Goal: Transaction & Acquisition: Purchase product/service

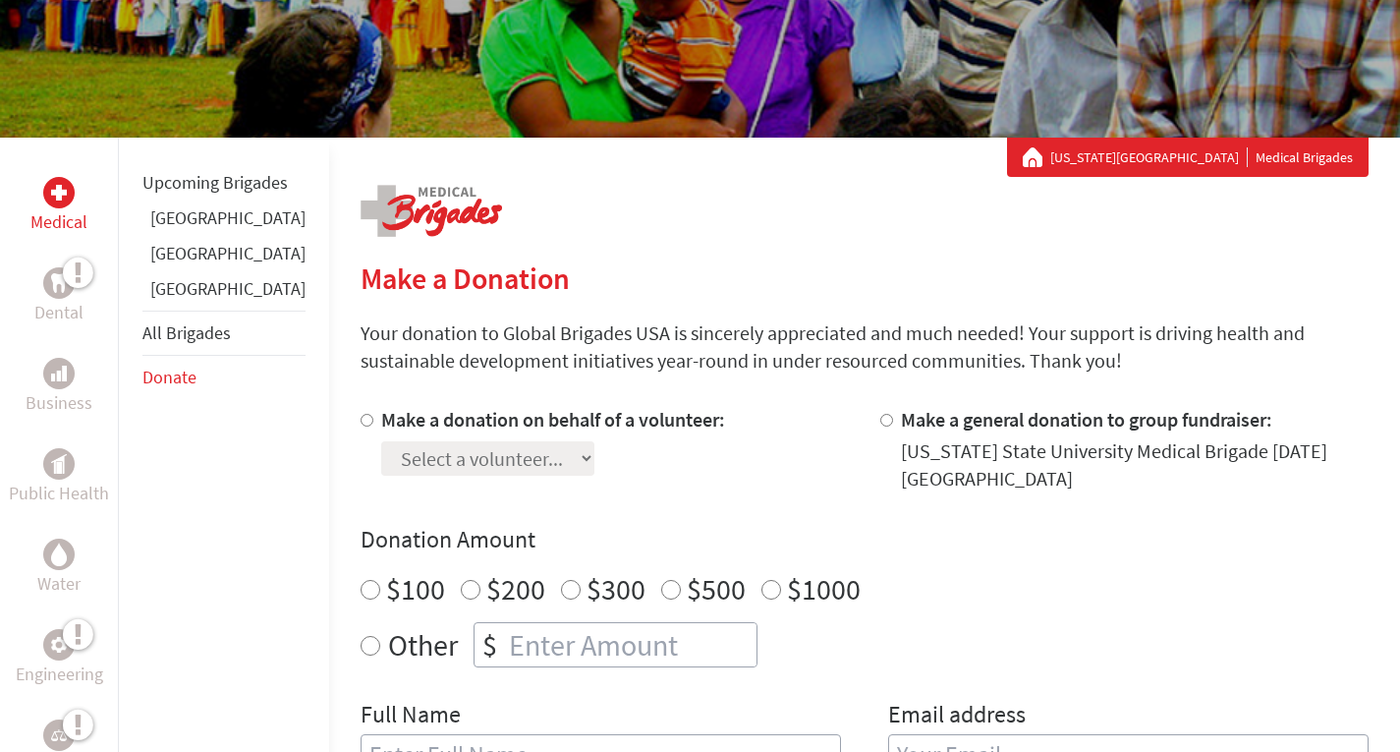
scroll to position [238, 0]
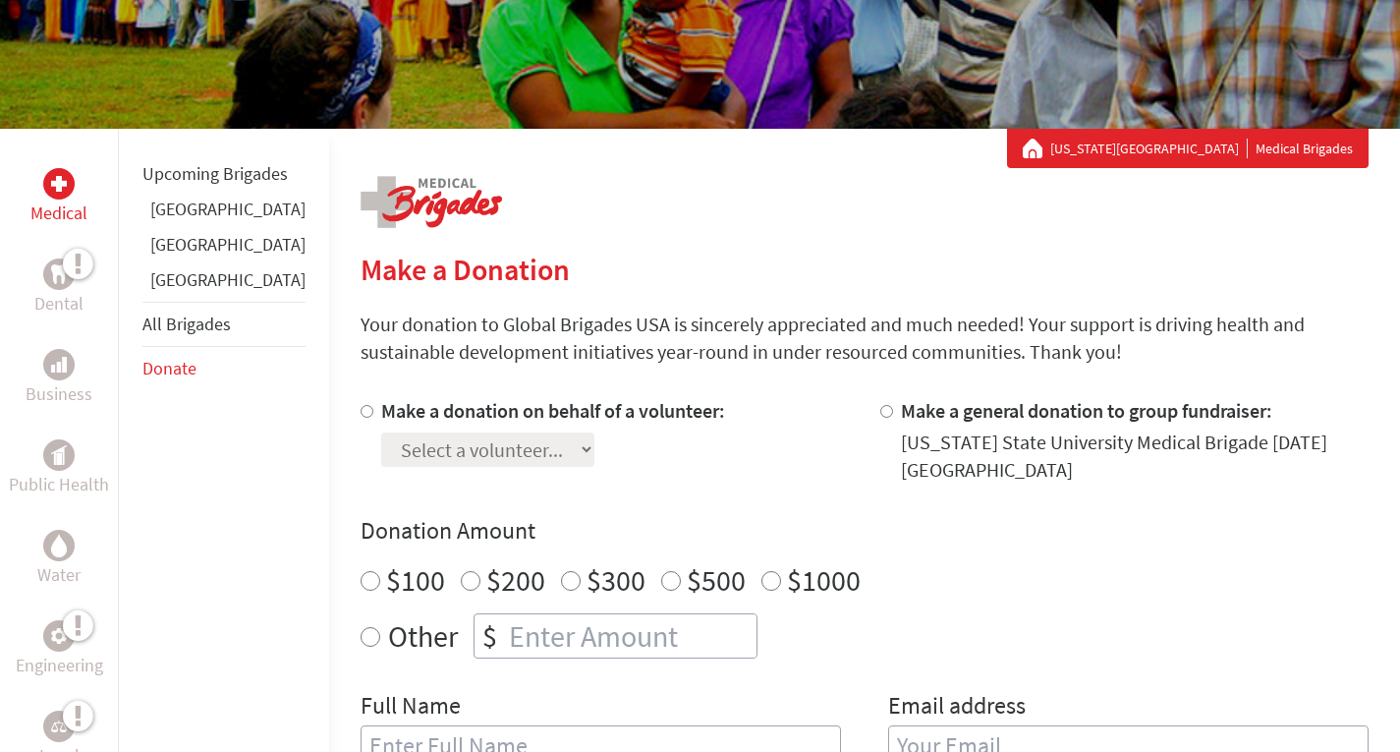
click at [487, 416] on label "Make a donation on behalf of a volunteer:" at bounding box center [553, 410] width 344 height 25
click at [373, 416] on input "Make a donation on behalf of a volunteer:" at bounding box center [367, 411] width 13 height 13
radio input "true"
click at [487, 441] on select "Select a volunteer... [PERSON_NAME] [PERSON_NAME] [PERSON_NAME] [PERSON_NAME] […" at bounding box center [487, 449] width 213 height 34
click at [572, 474] on div "Make a donation on behalf of a volunteer: Select a volunteer... [PERSON_NAME] […" at bounding box center [553, 440] width 344 height 86
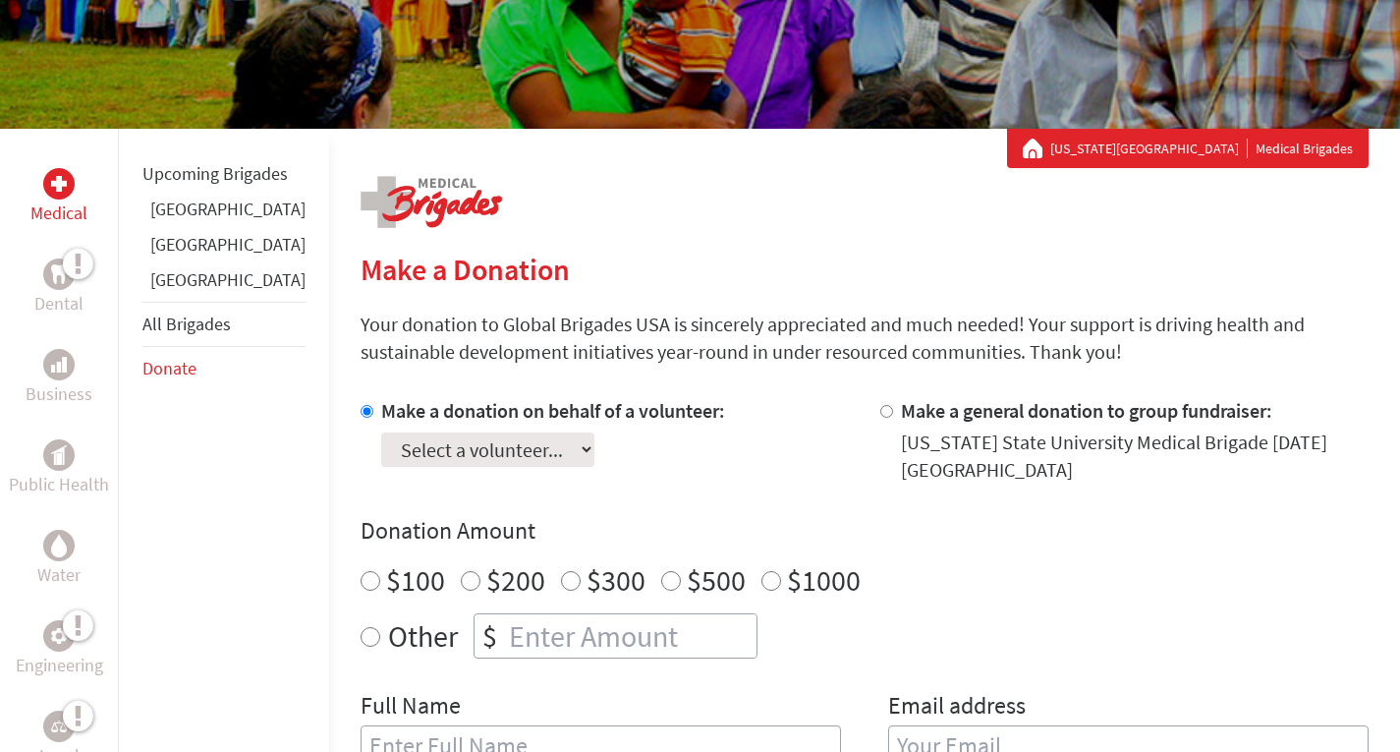
click at [391, 447] on select "Select a volunteer... [PERSON_NAME] [PERSON_NAME] [PERSON_NAME] [PERSON_NAME] […" at bounding box center [487, 449] width 213 height 34
click at [393, 454] on select "Select a volunteer... [PERSON_NAME] [PERSON_NAME] [PERSON_NAME] [PERSON_NAME] […" at bounding box center [487, 449] width 213 height 34
click at [381, 432] on select "Select a volunteer... [PERSON_NAME] [PERSON_NAME] [PERSON_NAME] [PERSON_NAME] […" at bounding box center [487, 449] width 213 height 34
click at [423, 472] on div "Make a donation on behalf of a volunteer: Select a volunteer... [PERSON_NAME] […" at bounding box center [553, 440] width 344 height 86
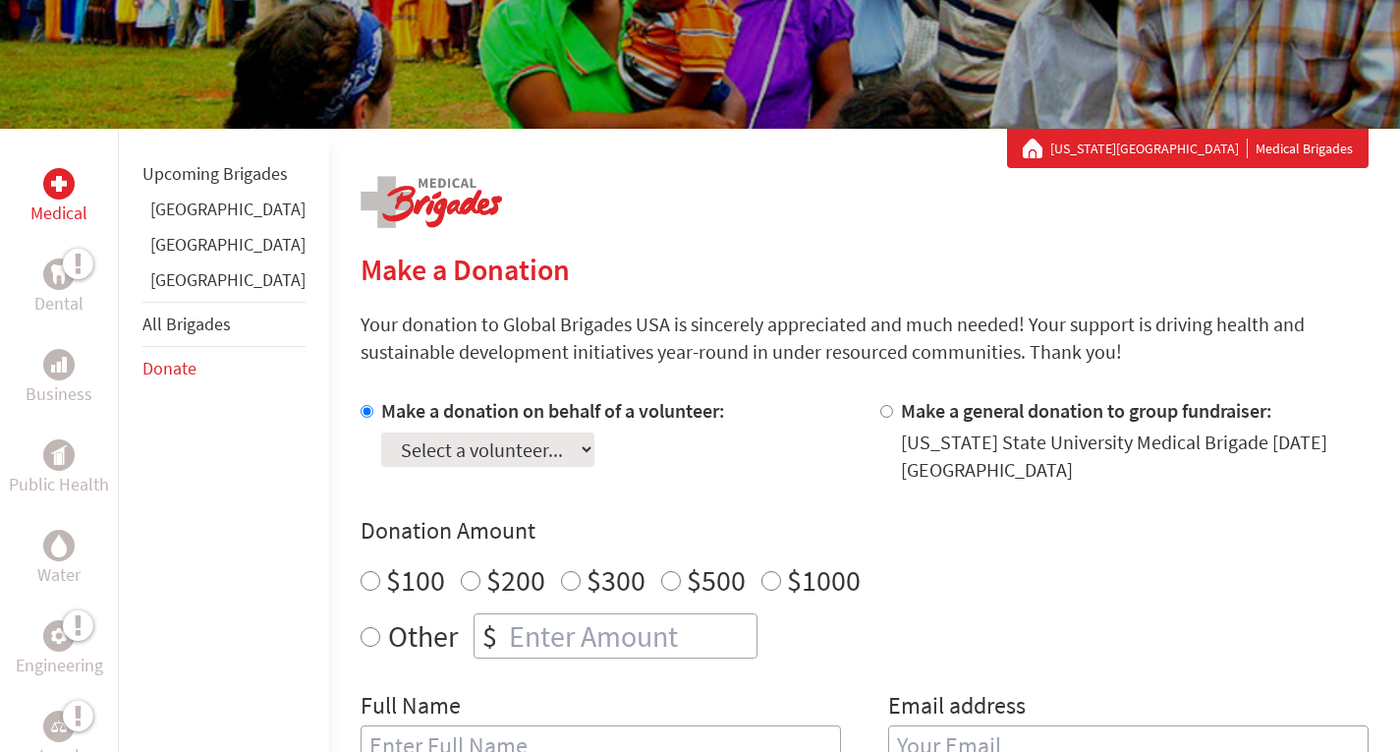
click at [381, 402] on label "Make a donation on behalf of a volunteer:" at bounding box center [553, 410] width 344 height 25
click at [361, 405] on input "Make a donation on behalf of a volunteer:" at bounding box center [367, 411] width 13 height 13
click at [381, 450] on select "Select a volunteer... [PERSON_NAME] [PERSON_NAME] [PERSON_NAME] [PERSON_NAME] […" at bounding box center [487, 449] width 213 height 34
click at [611, 477] on div "Make a donation on behalf of a volunteer: Select a volunteer... [PERSON_NAME] […" at bounding box center [553, 440] width 344 height 86
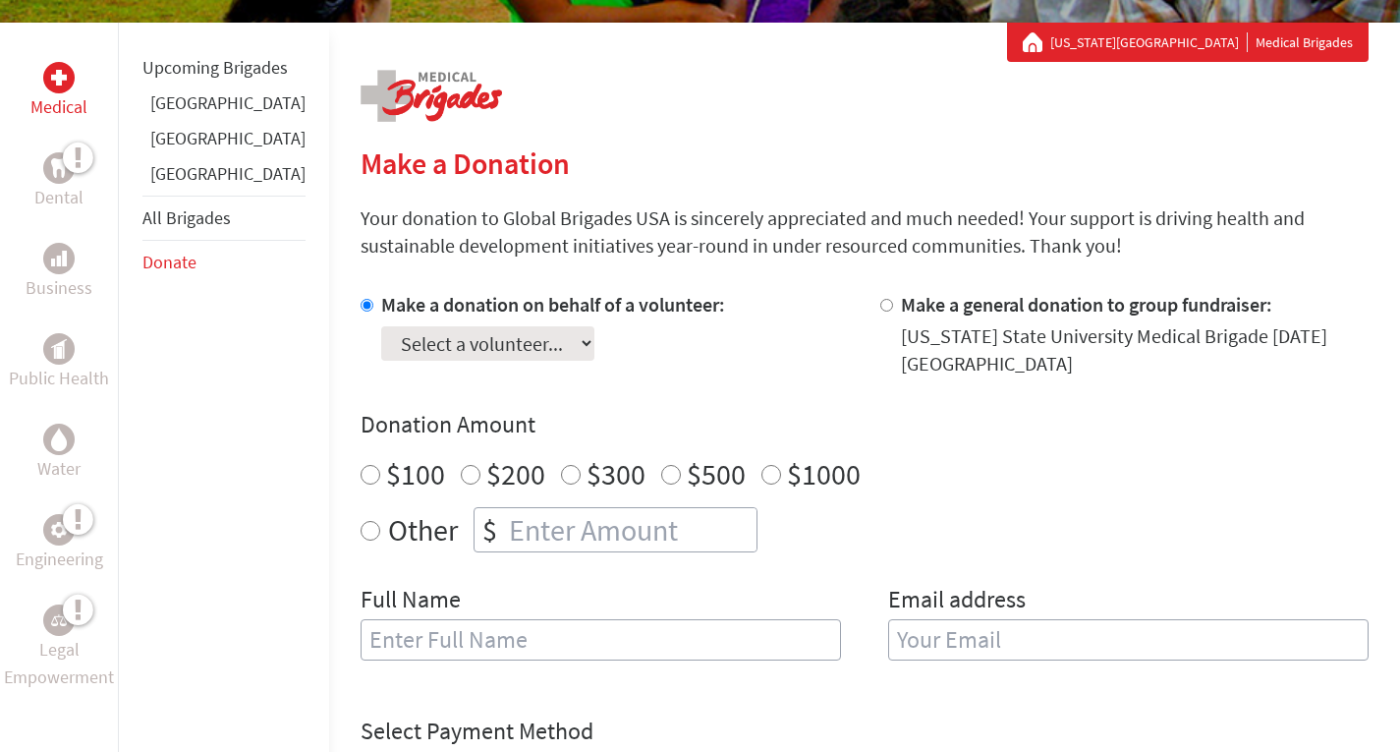
scroll to position [345, 0]
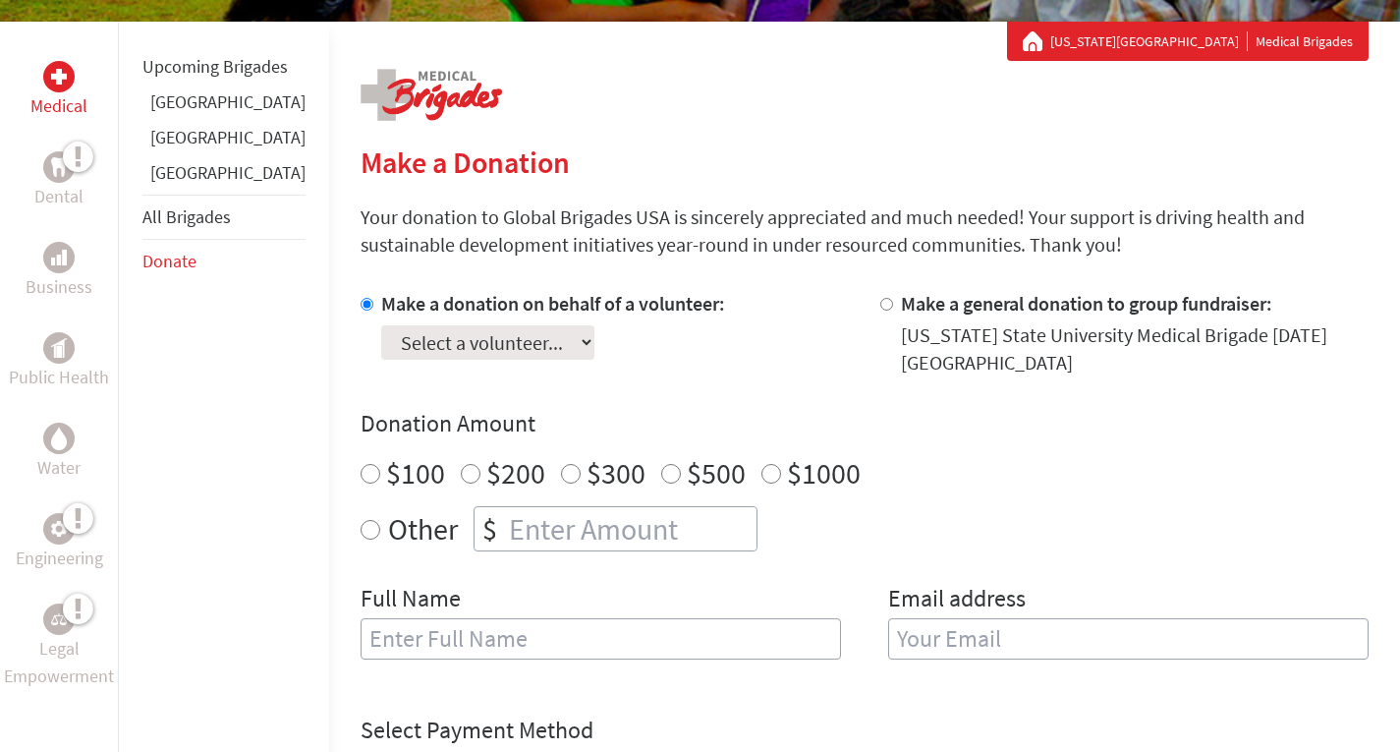
click at [905, 322] on div "[US_STATE] State University Medical Brigade [DATE] [GEOGRAPHIC_DATA]" at bounding box center [1135, 348] width 468 height 55
click at [901, 307] on label "Make a general donation to group fundraiser:" at bounding box center [1086, 303] width 371 height 25
click at [880, 307] on input "Make a general donation to group fundraiser:" at bounding box center [886, 304] width 13 height 13
radio input "true"
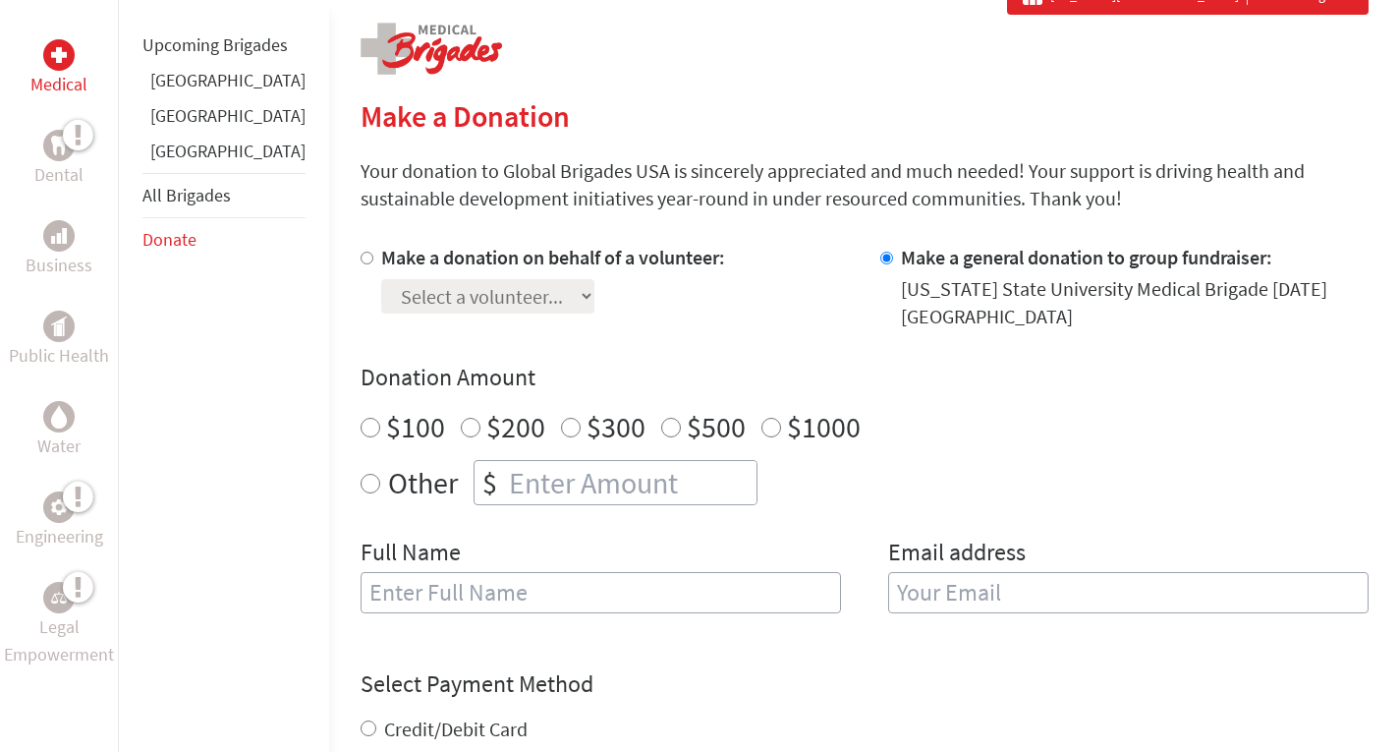
scroll to position [393, 0]
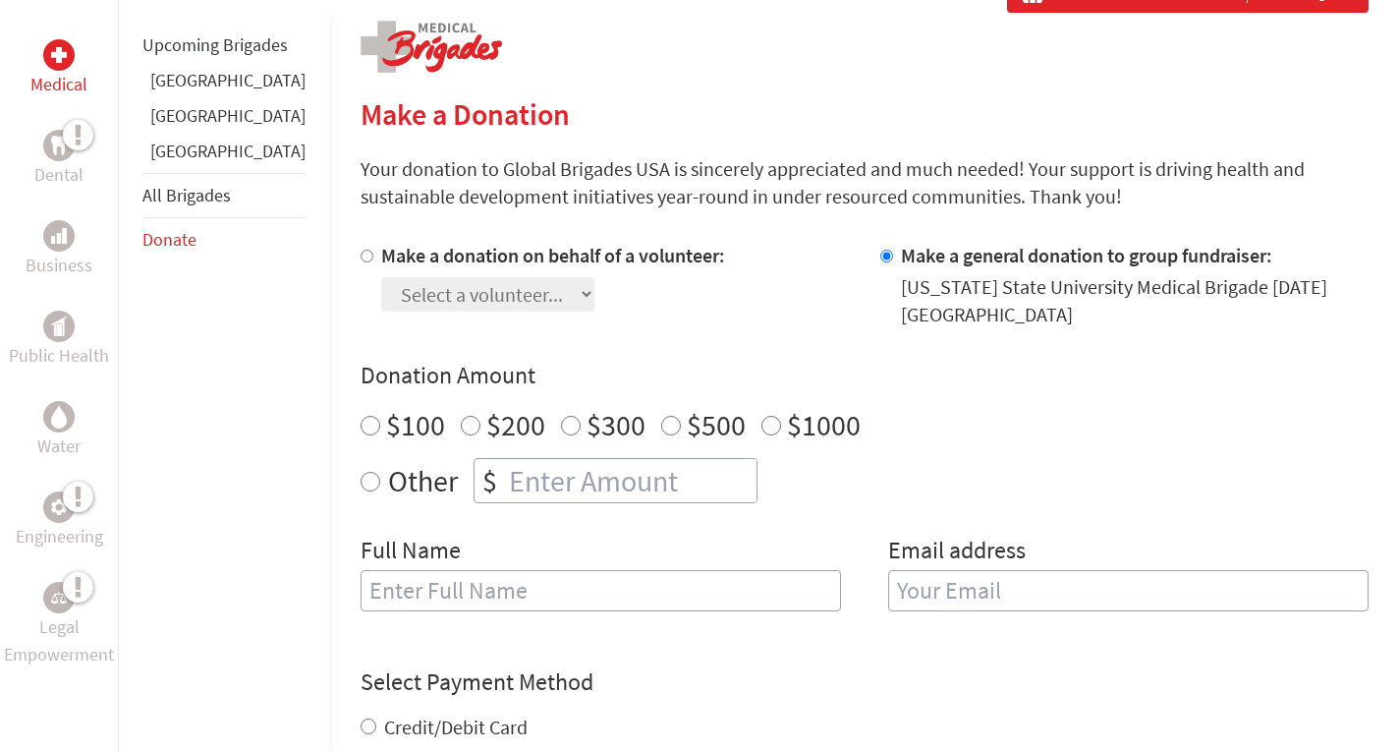
radio input "true"
click at [523, 477] on input "number" at bounding box center [631, 480] width 252 height 43
type input "250"
click at [542, 587] on input "text" at bounding box center [601, 590] width 481 height 41
type input "[PERSON_NAME]"
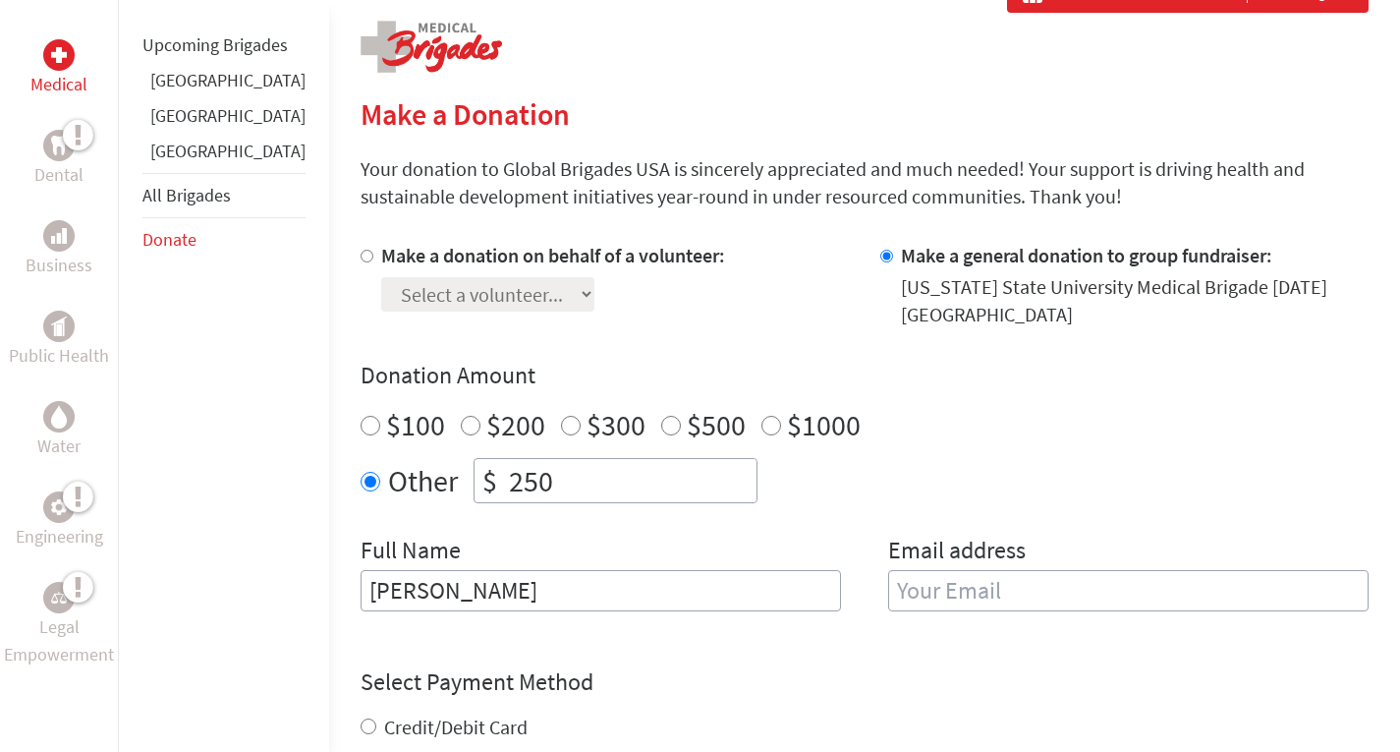
click at [888, 614] on div "Email address" at bounding box center [1128, 585] width 481 height 100
click at [888, 613] on div "Email address" at bounding box center [1128, 585] width 481 height 100
click at [892, 607] on input "email" at bounding box center [1128, 590] width 481 height 41
type input "[EMAIL_ADDRESS][DOMAIN_NAME]"
click at [827, 647] on form "Make a donation on behalf of a volunteer: Select a volunteer... [PERSON_NAME] […" at bounding box center [865, 632] width 1008 height 780
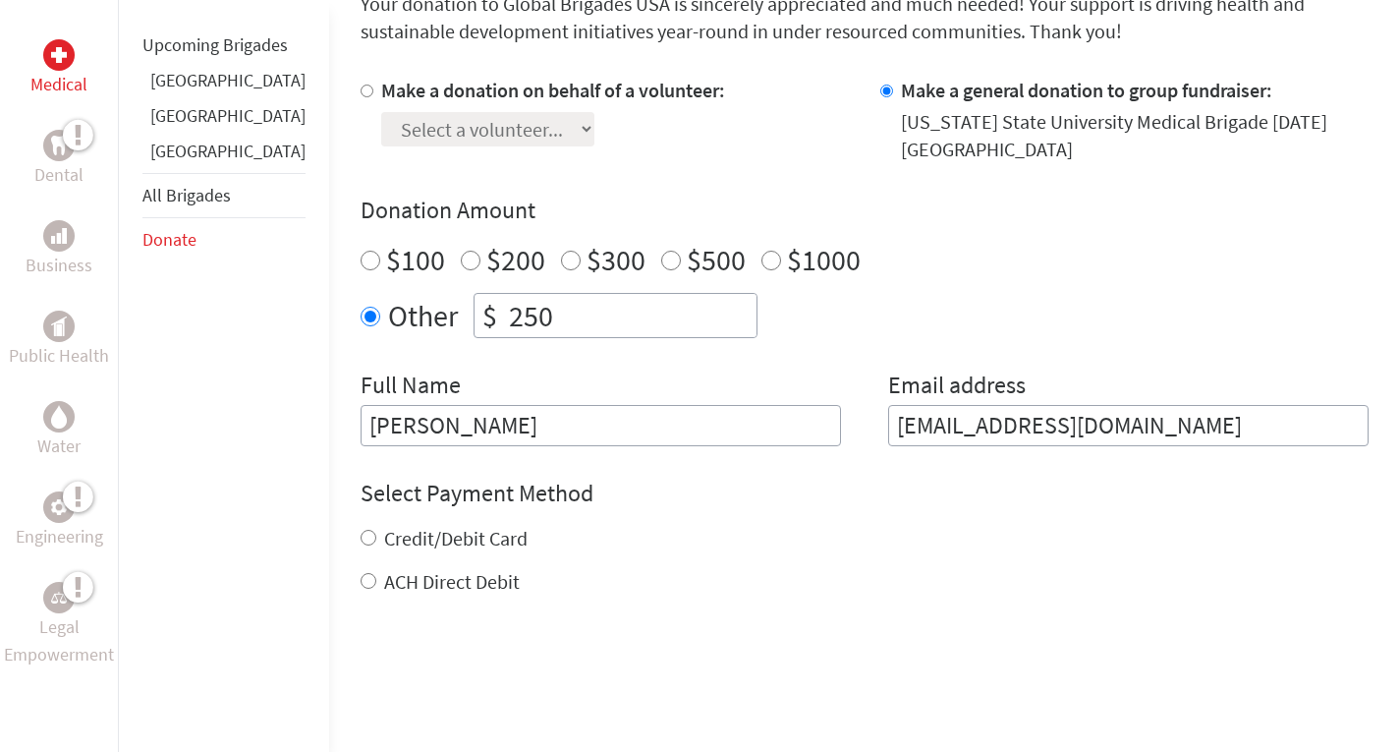
click at [426, 540] on label "Credit/Debit Card" at bounding box center [455, 538] width 143 height 25
click at [376, 540] on input "Credit/Debit Card" at bounding box center [369, 538] width 16 height 16
radio input "true"
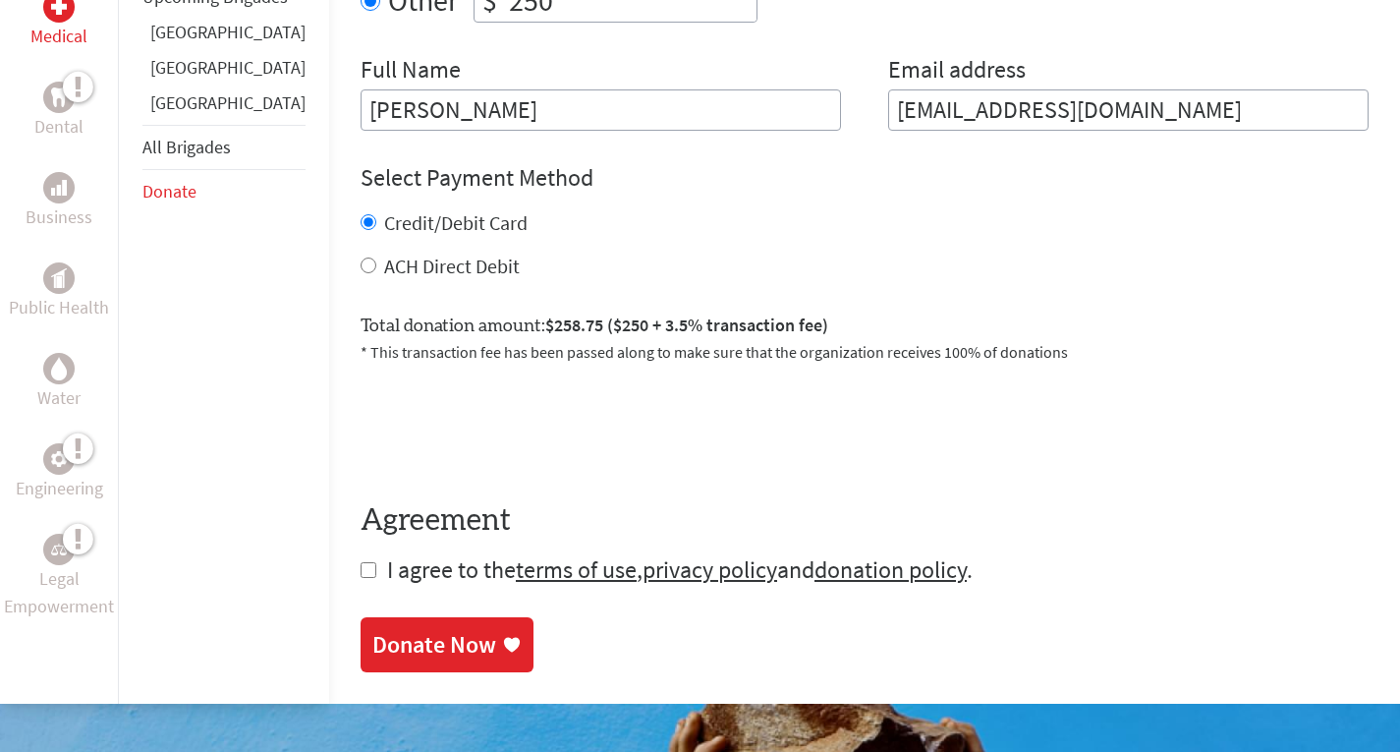
scroll to position [875, 0]
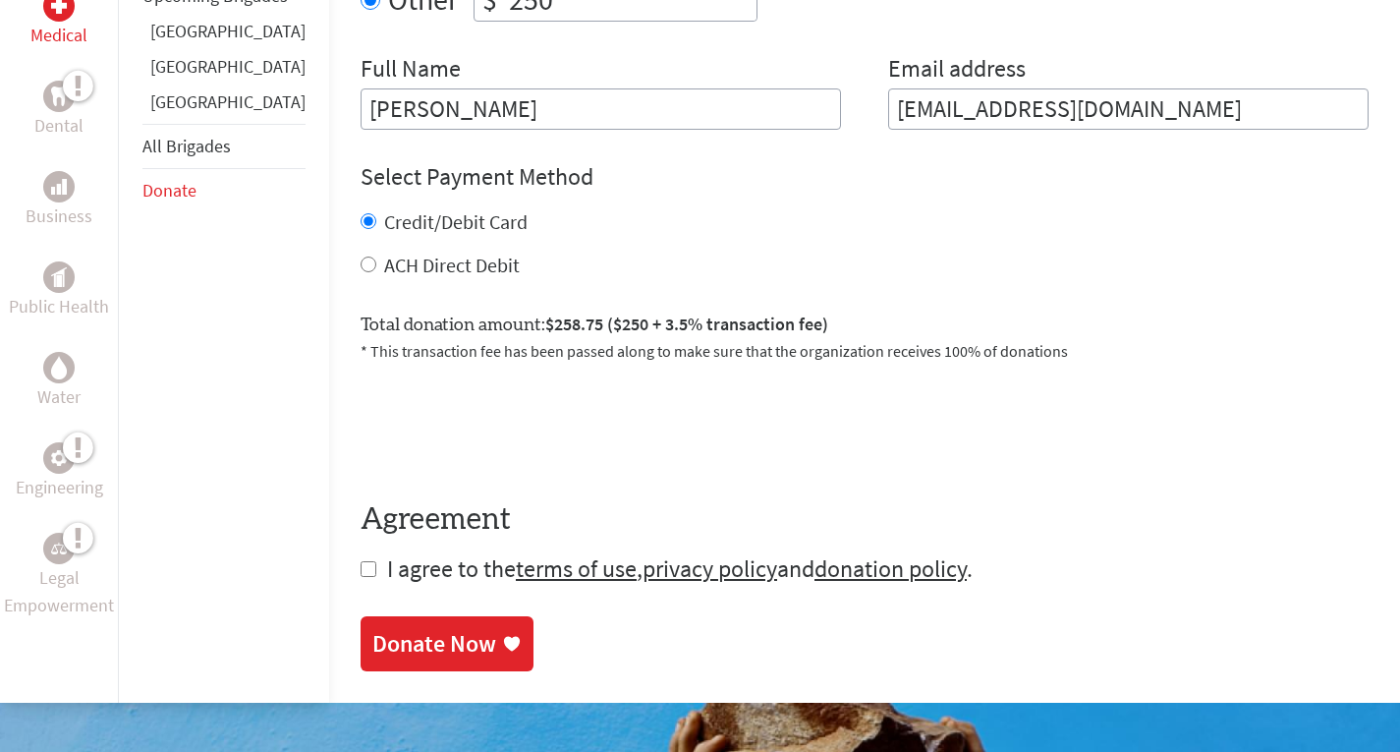
click at [361, 564] on input "checkbox" at bounding box center [369, 569] width 16 height 16
checkbox input "true"
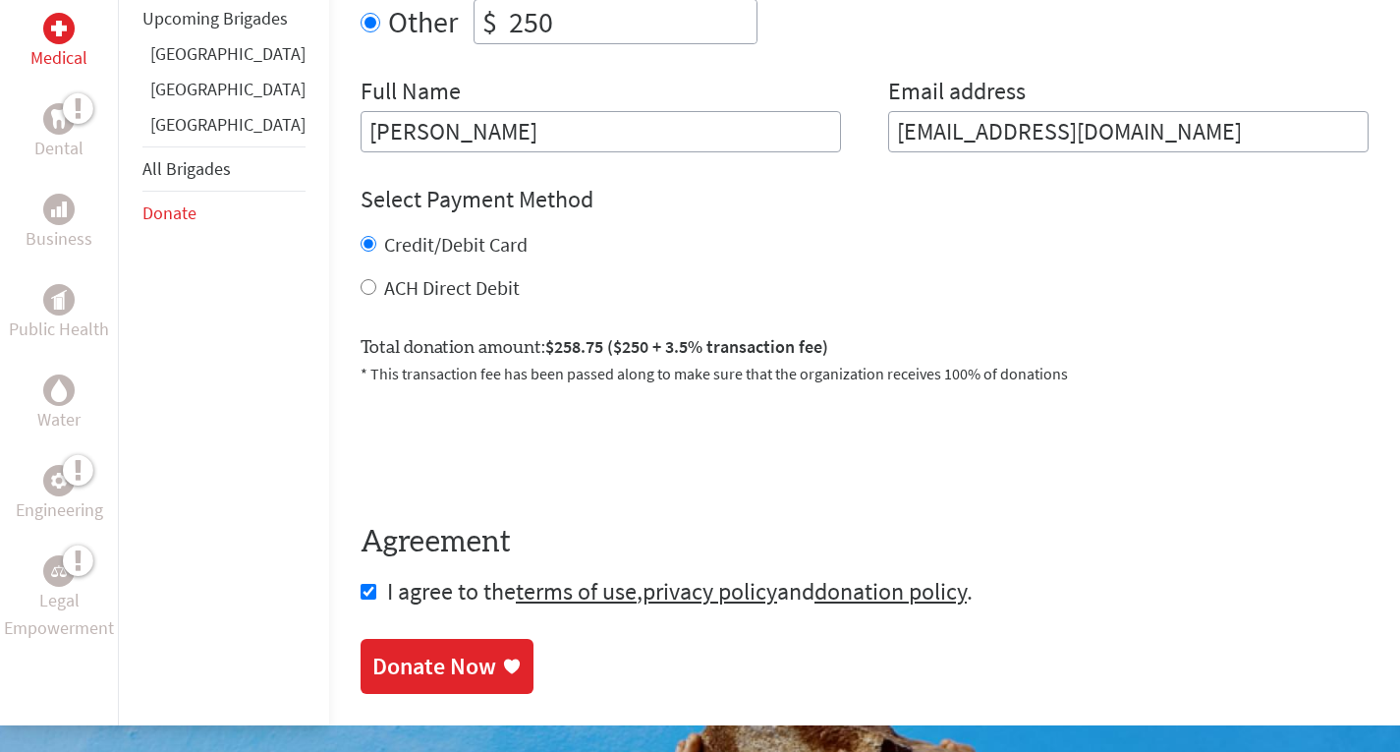
scroll to position [857, 0]
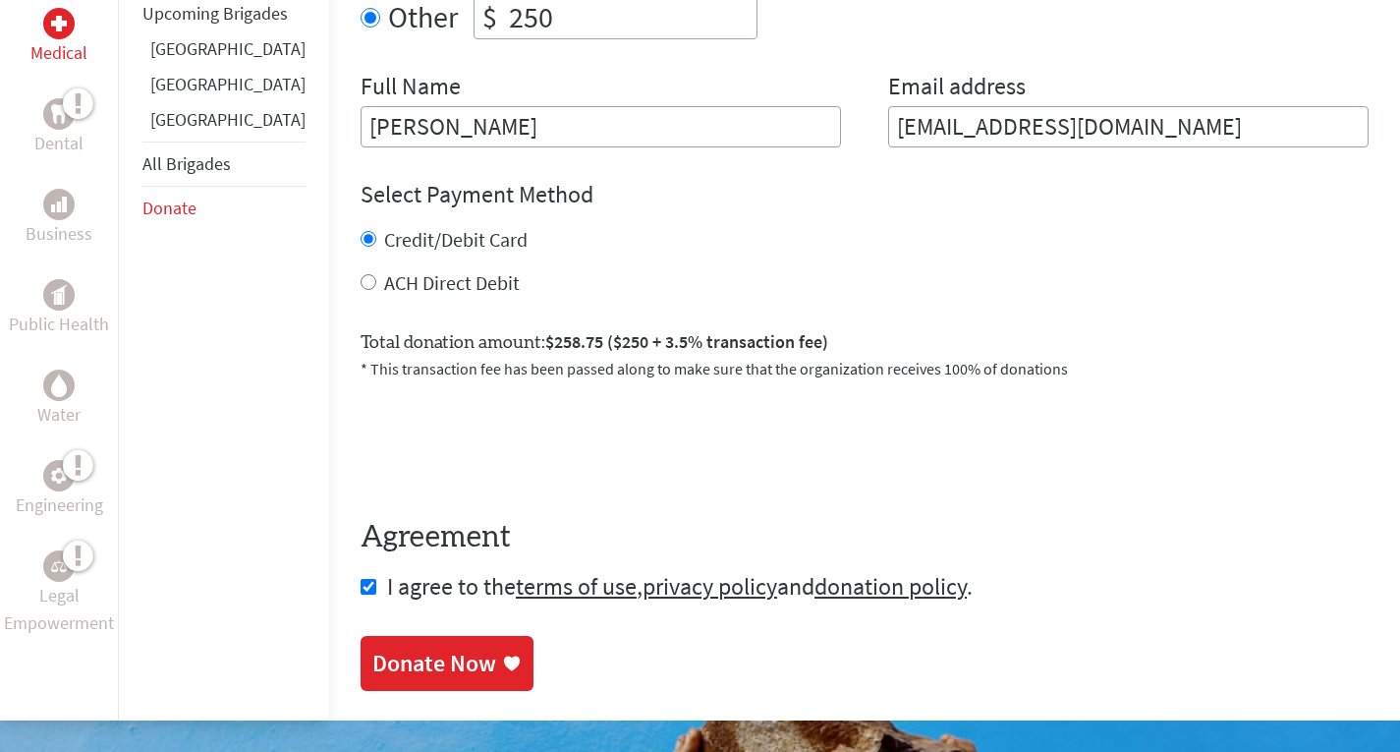
click at [418, 658] on div "Donate Now" at bounding box center [434, 663] width 124 height 31
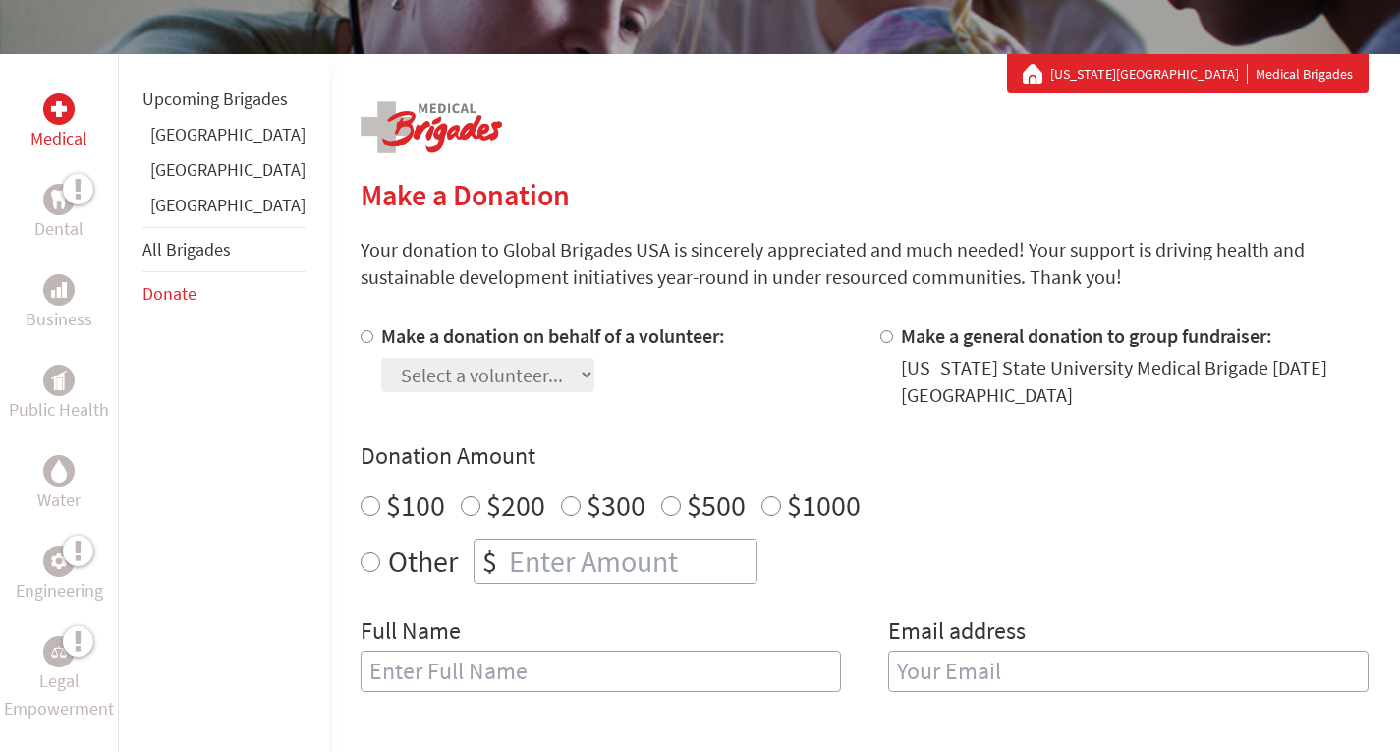
scroll to position [313, 0]
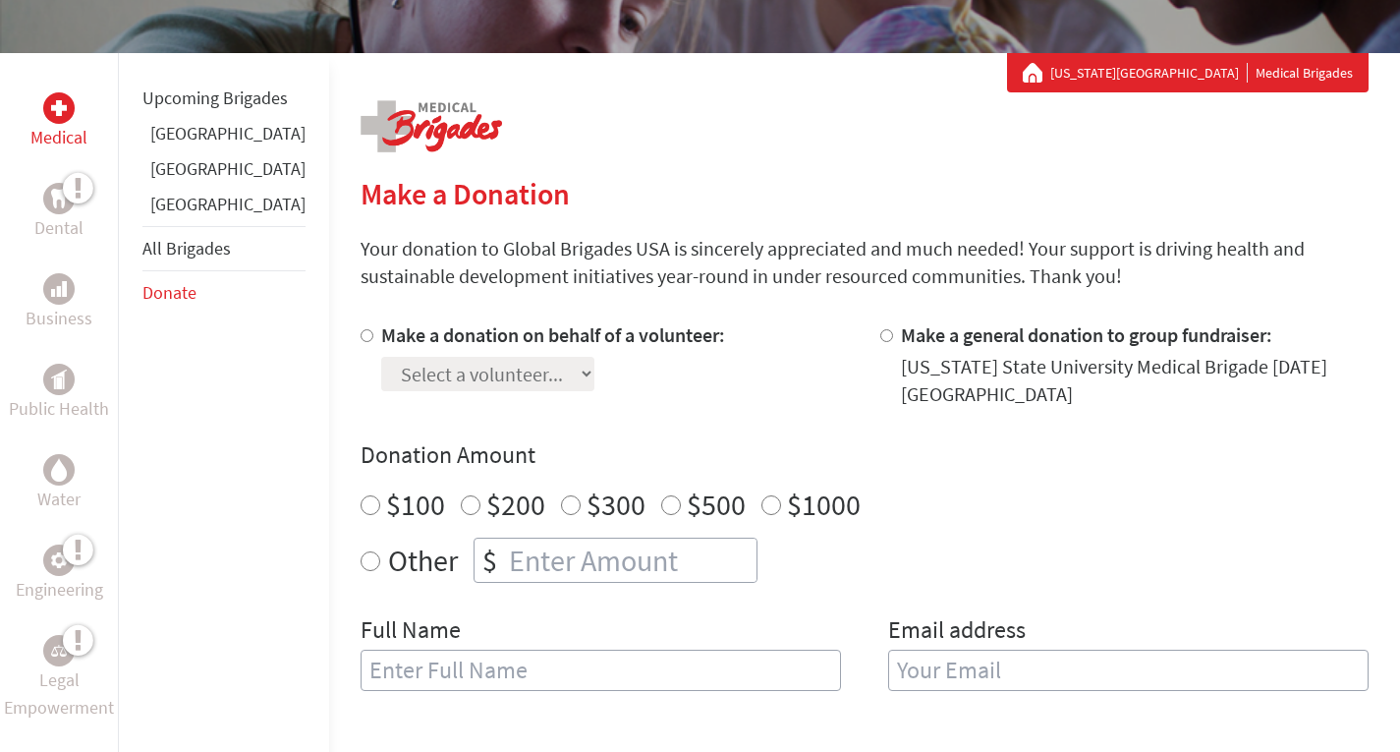
click at [1319, 684] on input "email" at bounding box center [1128, 670] width 481 height 41
